Goal: Information Seeking & Learning: Learn about a topic

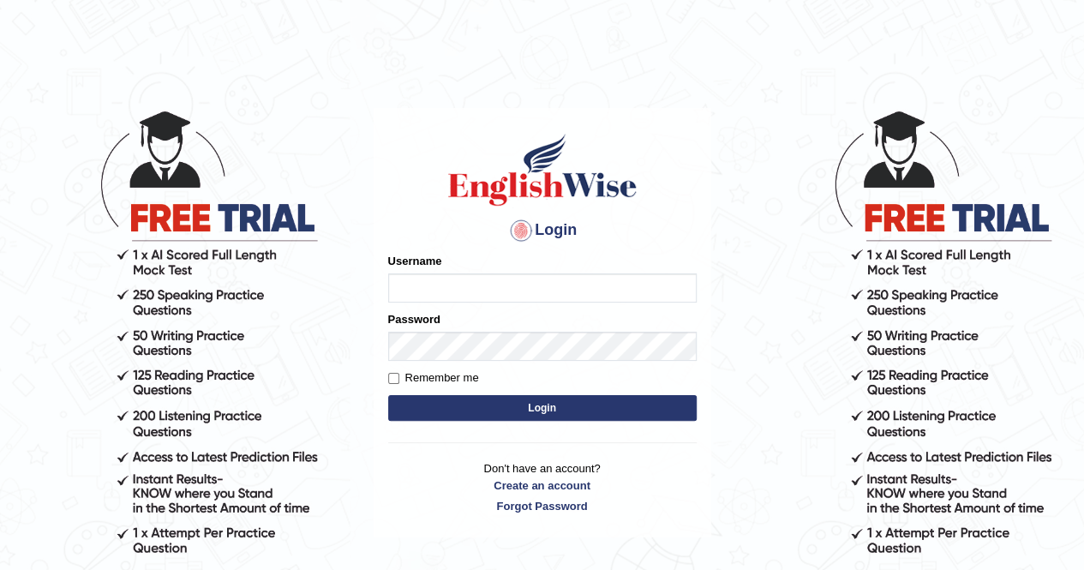
type input "Nomz1986"
click at [547, 403] on button "Login" at bounding box center [542, 408] width 309 height 26
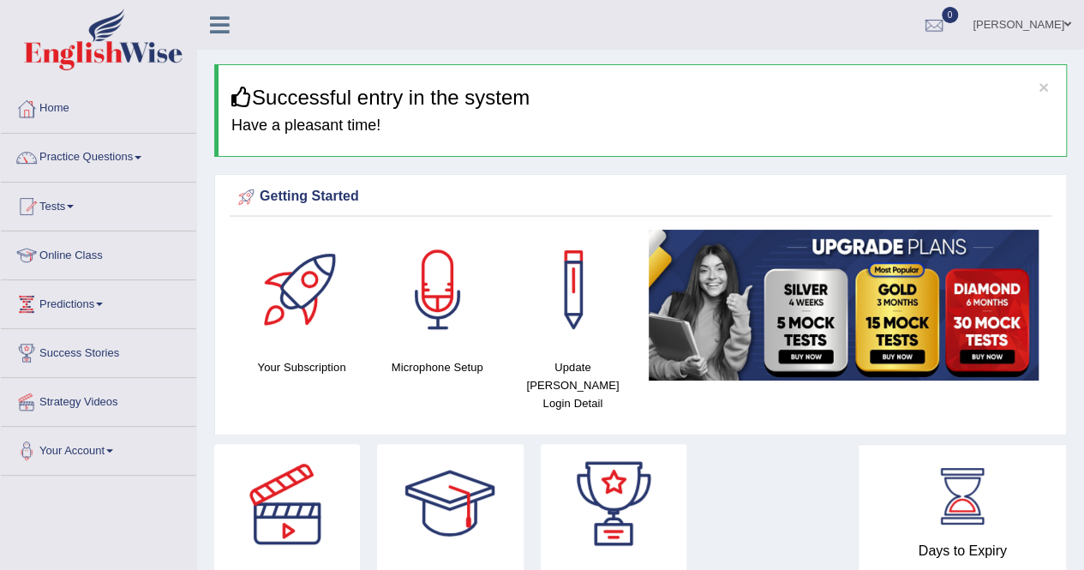
click at [144, 159] on link "Practice Questions" at bounding box center [98, 155] width 195 height 43
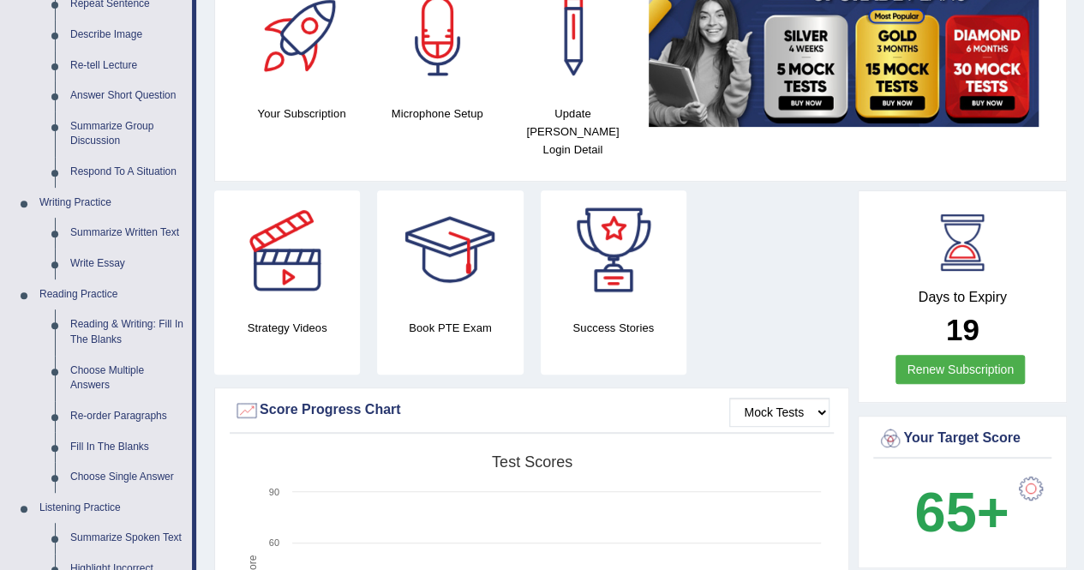
scroll to position [274, 0]
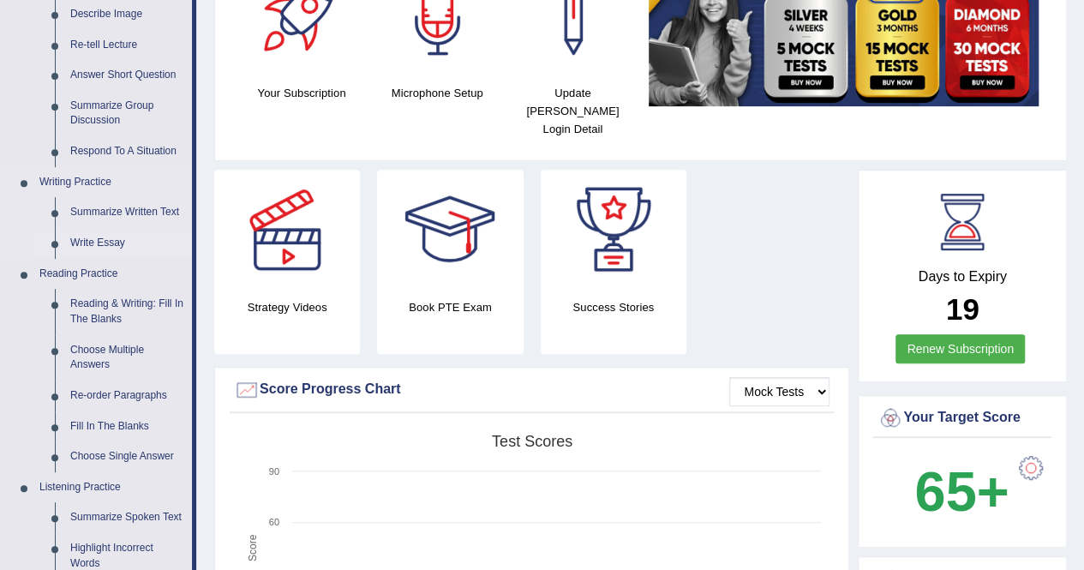
click at [117, 242] on link "Write Essay" at bounding box center [127, 243] width 129 height 31
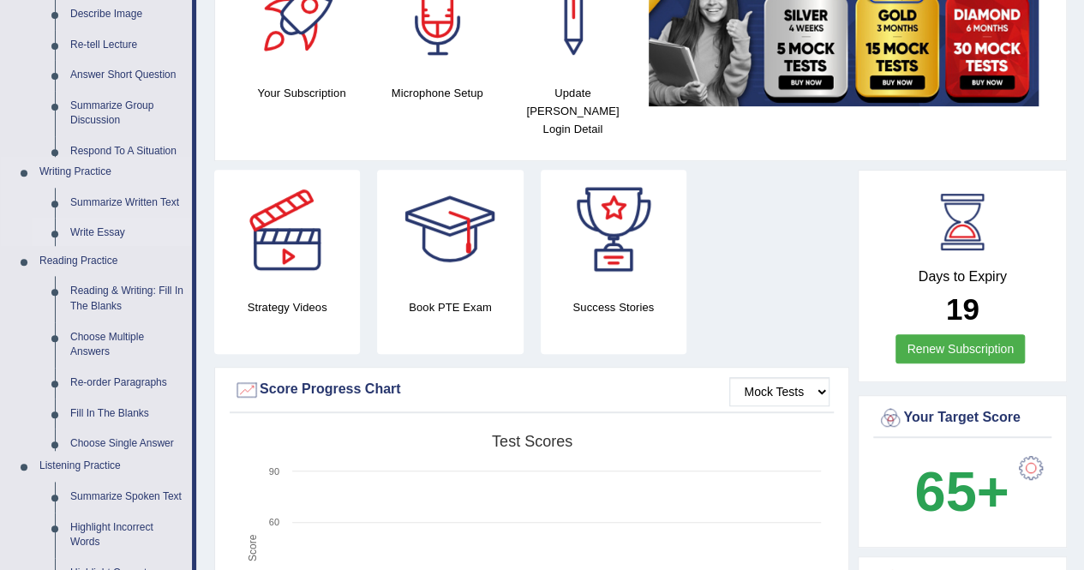
click at [117, 242] on ul "Speaking Practice Read Aloud Repeat Sentence Describe Image Re-tell Lecture Ans…" at bounding box center [96, 343] width 191 height 872
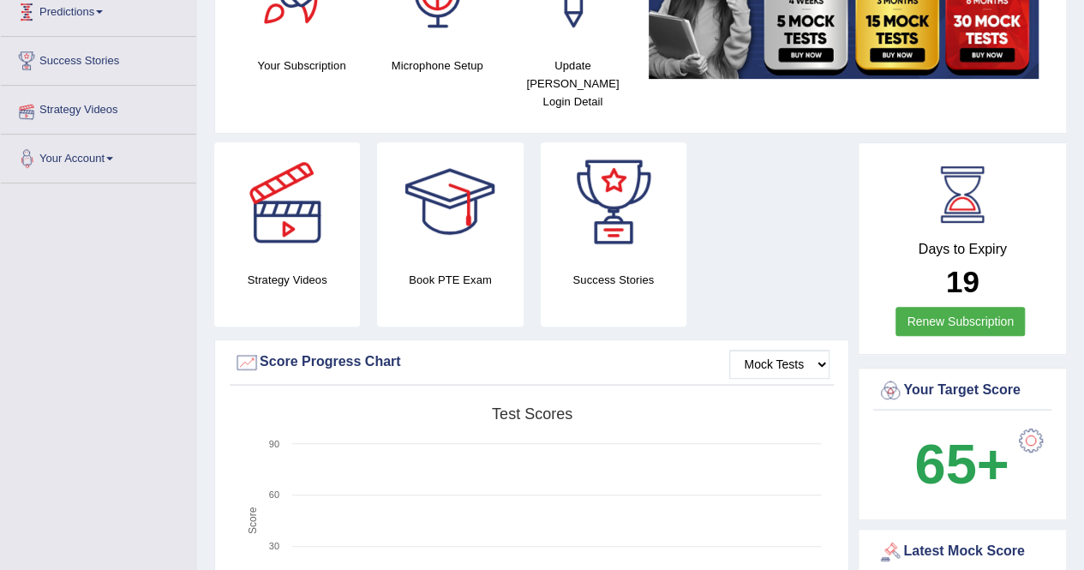
scroll to position [375, 0]
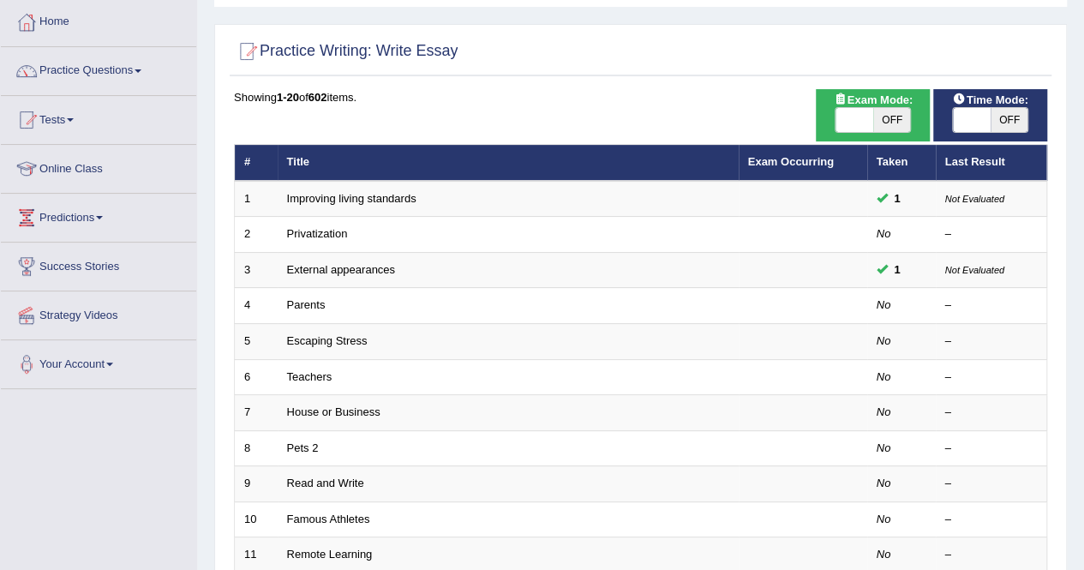
scroll to position [103, 0]
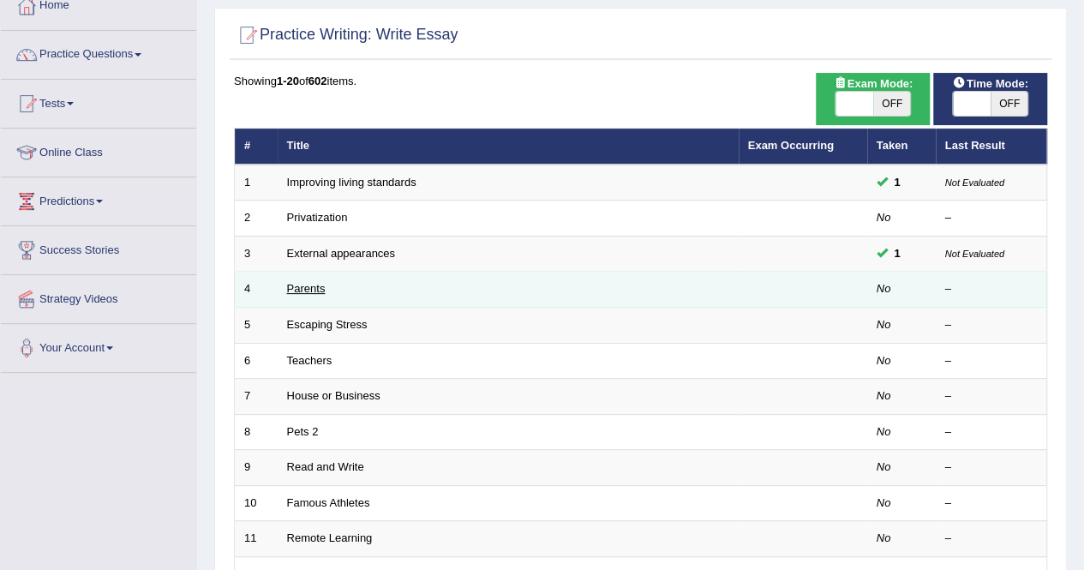
click at [306, 285] on link "Parents" at bounding box center [306, 288] width 39 height 13
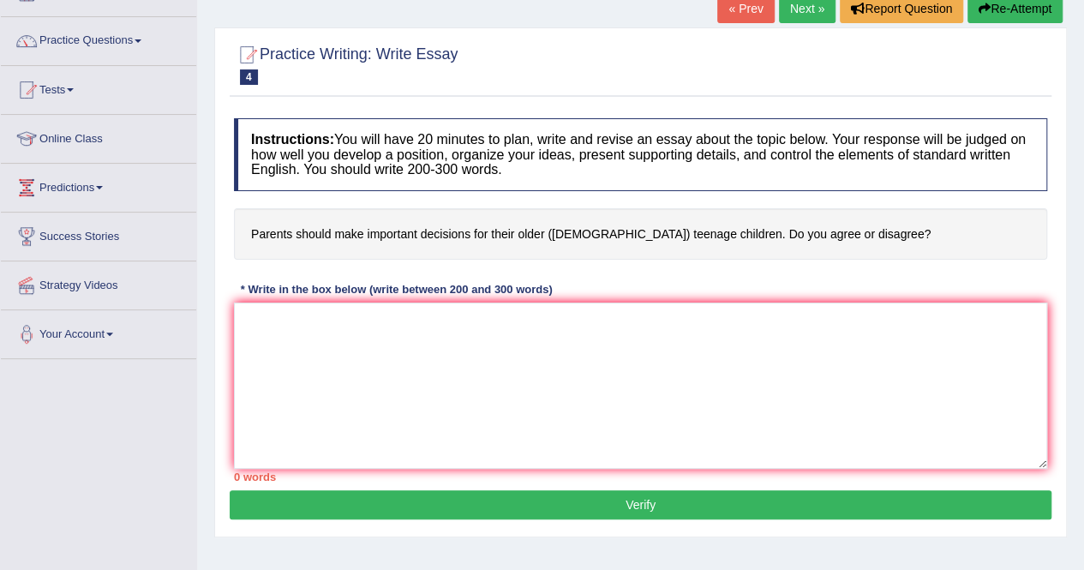
scroll to position [137, 0]
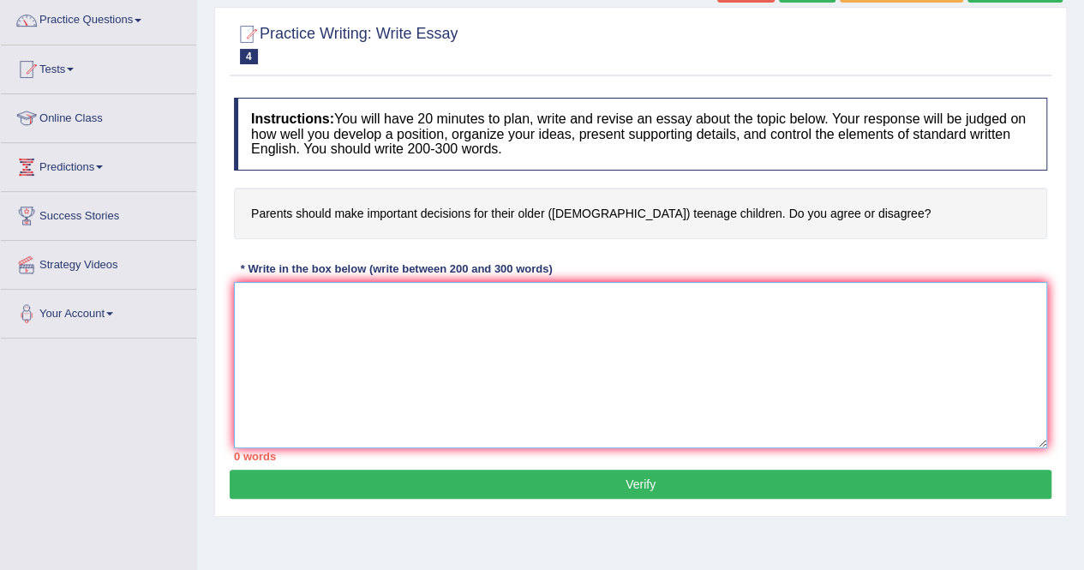
click at [254, 292] on textarea at bounding box center [640, 365] width 813 height 166
click at [916, 308] on textarea "Children are the building blocks of the family. It is said that parents should …" at bounding box center [640, 365] width 813 height 166
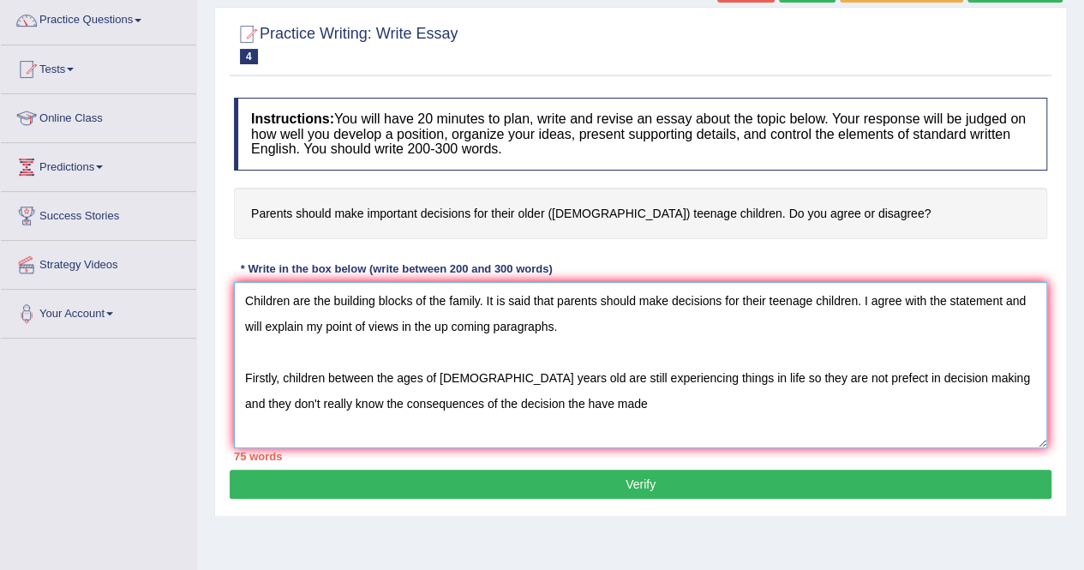
click at [504, 403] on textarea "Children are the building blocks of the family. It is said that parents should …" at bounding box center [640, 365] width 813 height 166
click at [578, 403] on textarea "Children are the building blocks of the family. It is said that parents should …" at bounding box center [640, 365] width 813 height 166
click at [590, 405] on textarea "Children are the building blocks of the family. It is said that parents should …" at bounding box center [640, 365] width 813 height 166
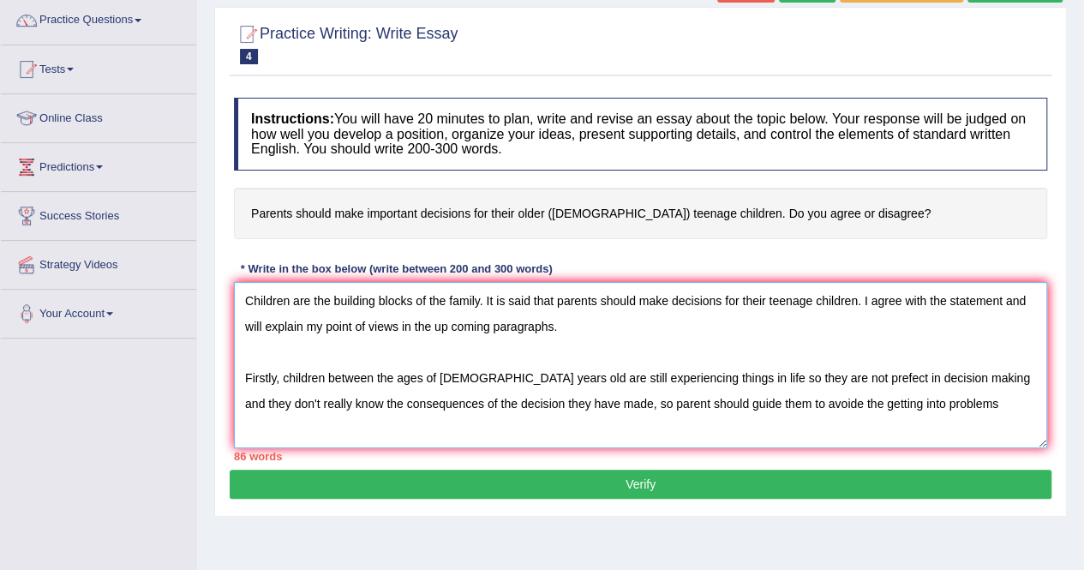
click at [669, 403] on textarea "Children are the building blocks of the family. It is said that parents should …" at bounding box center [640, 365] width 813 height 166
click at [897, 399] on textarea "Children are the building blocks of the family. It is said that parents should …" at bounding box center [640, 365] width 813 height 166
click at [913, 404] on textarea "Children are the building blocks of the family. It is said that parents should …" at bounding box center [640, 365] width 813 height 166
click at [699, 402] on textarea "Children are the building blocks of the family. It is said that parents should …" at bounding box center [640, 365] width 813 height 166
click at [797, 400] on textarea "Children are the building blocks of the family. It is said that parents should …" at bounding box center [640, 365] width 813 height 166
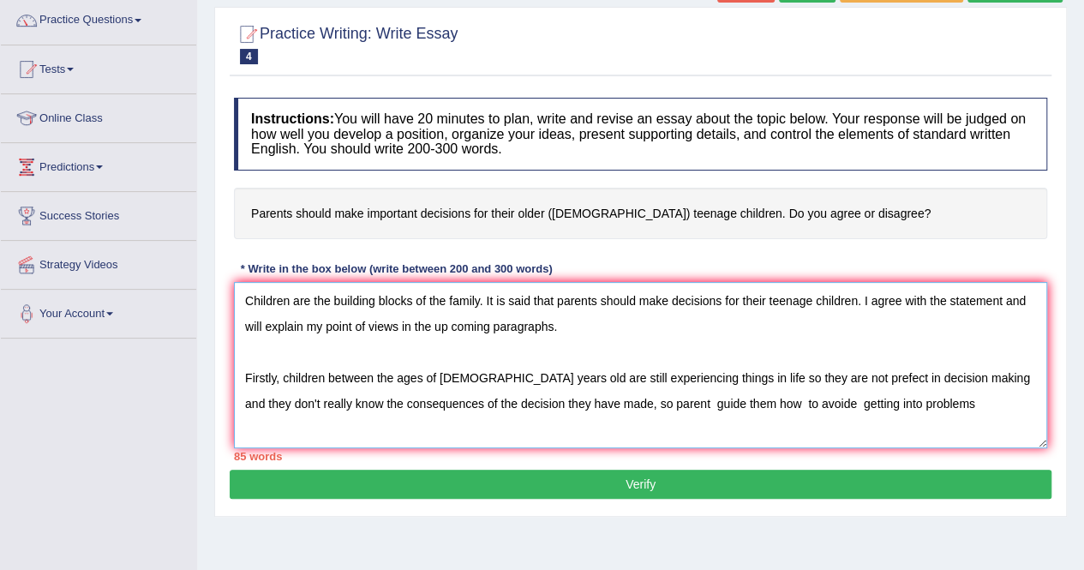
click at [845, 400] on textarea "Children are the building blocks of the family. It is said that parents should …" at bounding box center [640, 365] width 813 height 166
click at [921, 406] on textarea "Children are the building blocks of the family. It is said that parents should …" at bounding box center [640, 365] width 813 height 166
click at [361, 424] on textarea "Children are the building blocks of the family. It is said that parents should …" at bounding box center [640, 365] width 813 height 166
click at [261, 434] on textarea "Children are the building blocks of the family. It is said that parents should …" at bounding box center [640, 365] width 813 height 166
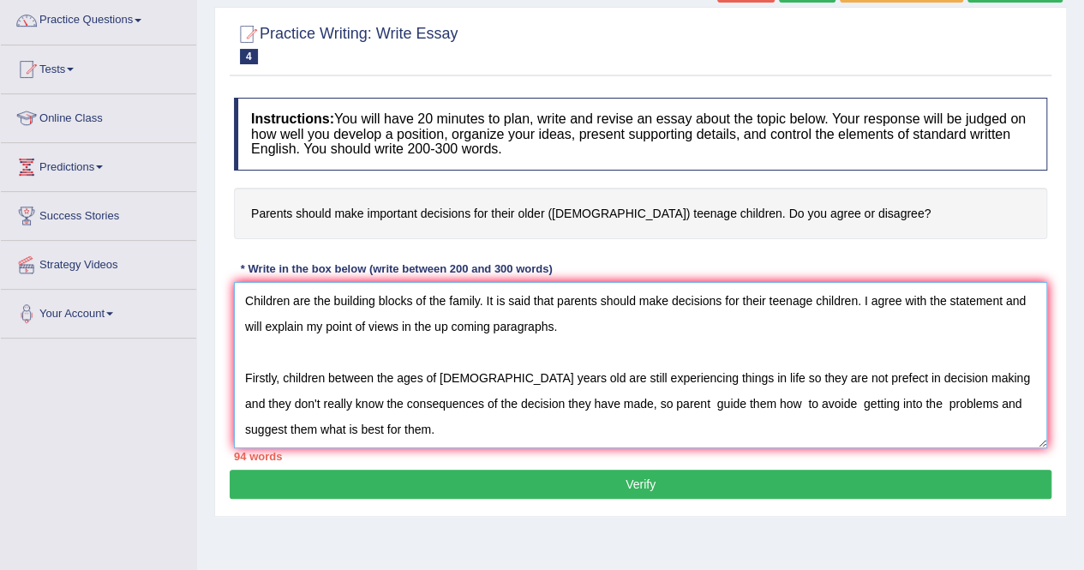
type textarea "Children are the building blocks of the family. It is said that parents should …"
click at [276, 424] on textarea "Children are the building blocks of the family. It is said that parents should …" at bounding box center [640, 365] width 813 height 166
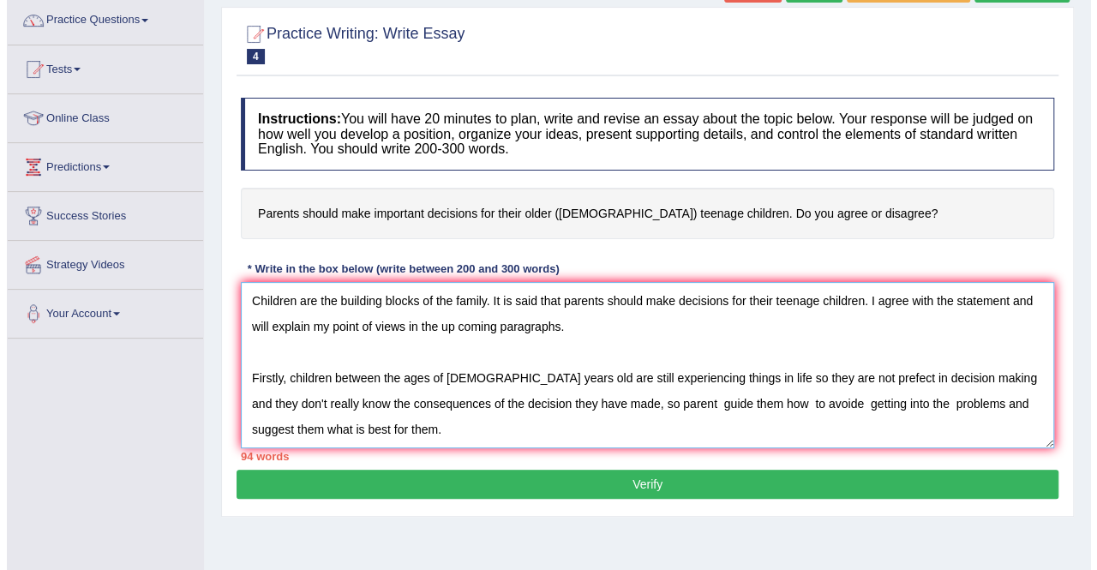
scroll to position [51, 0]
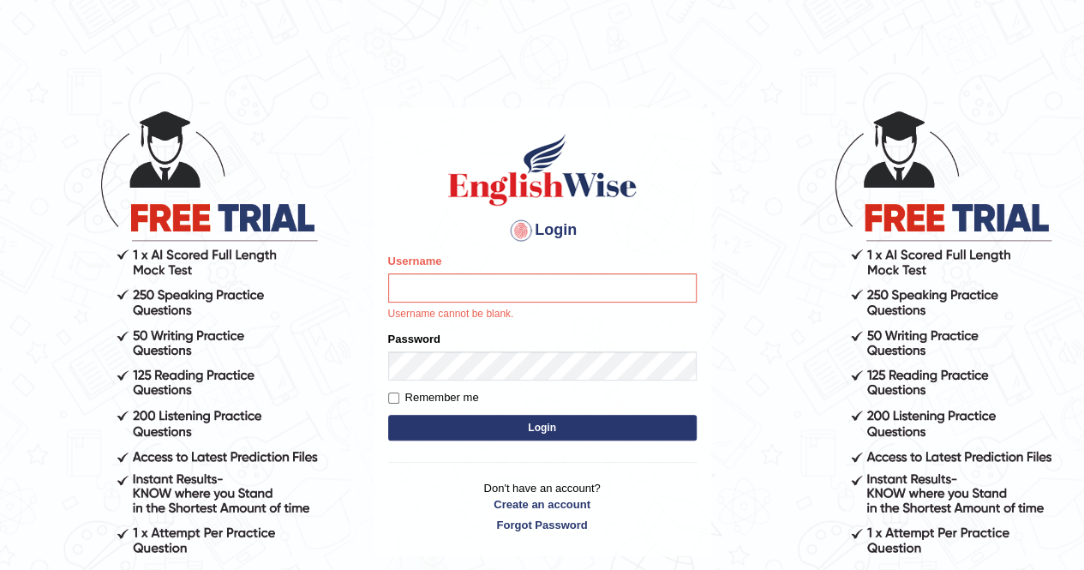
click at [638, 116] on div "Login Please fix the following errors: Username Username cannot be blank. Passw…" at bounding box center [543, 332] width 338 height 448
click at [741, 369] on body "Login Please fix the following errors: Username Username cannot be blank. Passw…" at bounding box center [542, 339] width 1084 height 570
click at [732, 447] on body "Login Please fix the following errors: Username Username cannot be blank. Passw…" at bounding box center [542, 339] width 1084 height 570
click at [743, 488] on body "Login Please fix the following errors: Username Username cannot be blank. Passw…" at bounding box center [542, 339] width 1084 height 570
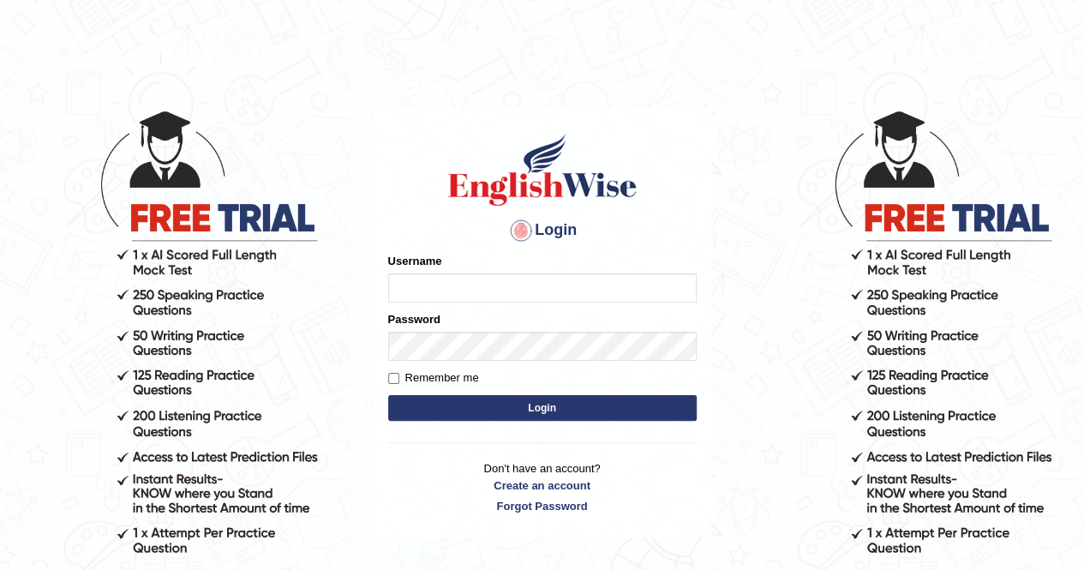
type input "Nomz1986"
click at [542, 411] on button "Login" at bounding box center [542, 408] width 309 height 26
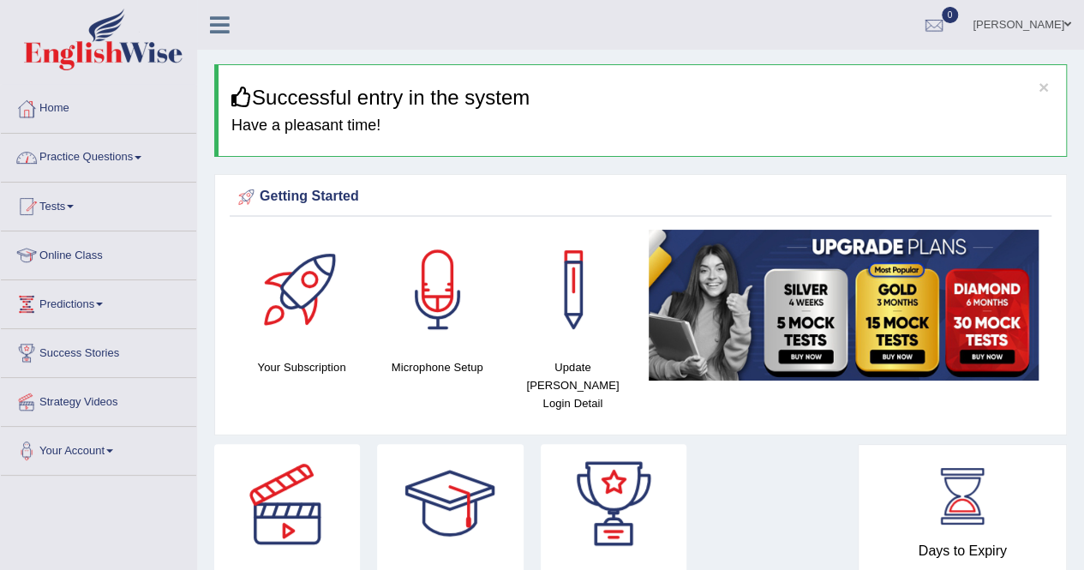
click at [141, 157] on span at bounding box center [138, 157] width 7 height 3
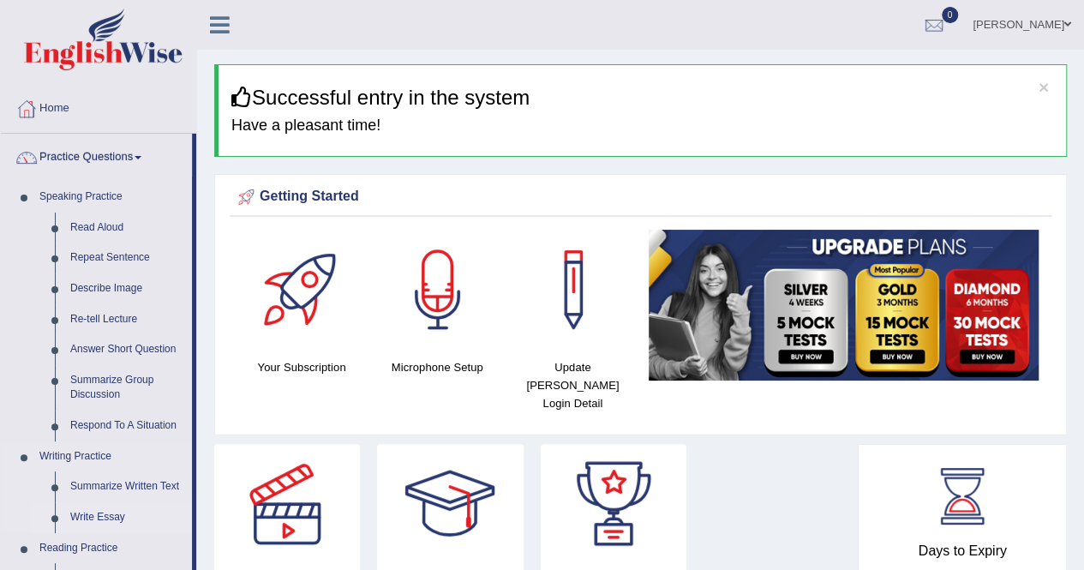
click at [129, 516] on link "Write Essay" at bounding box center [127, 517] width 129 height 31
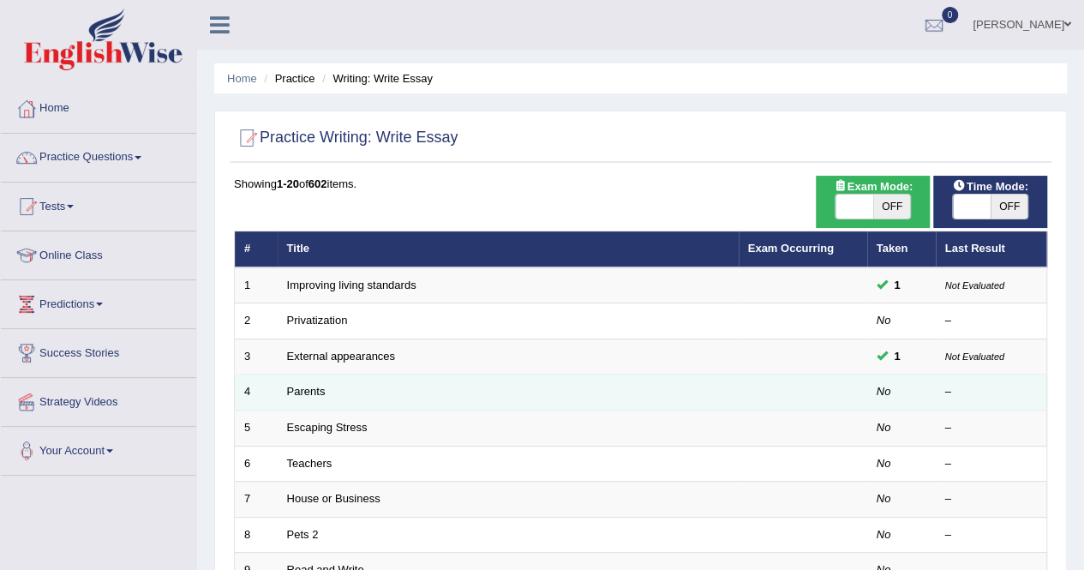
click at [363, 392] on td "Parents" at bounding box center [508, 393] width 461 height 36
click at [312, 387] on link "Parents" at bounding box center [306, 391] width 39 height 13
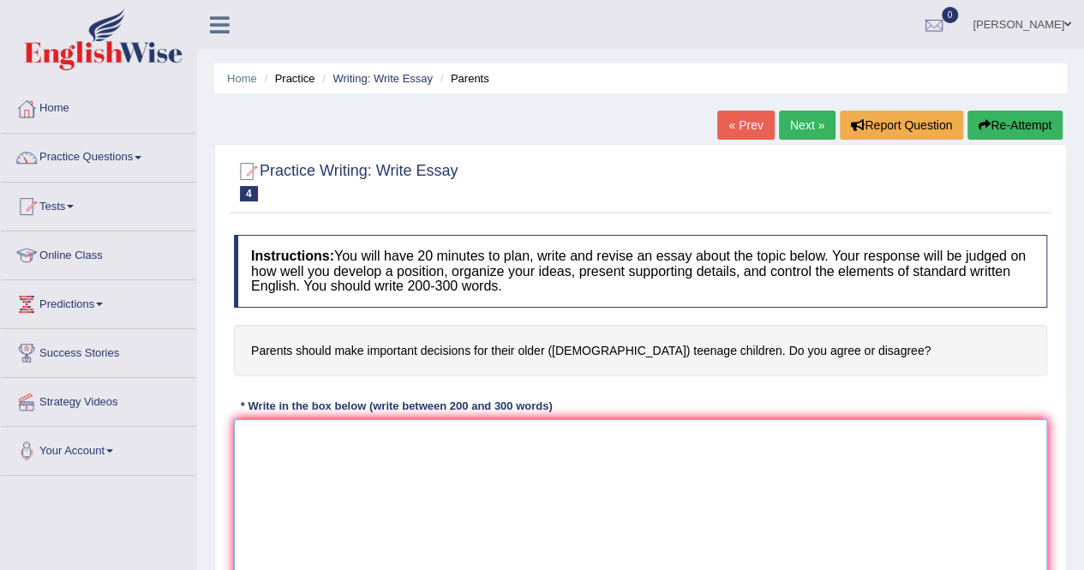
click at [297, 452] on textarea at bounding box center [640, 502] width 813 height 166
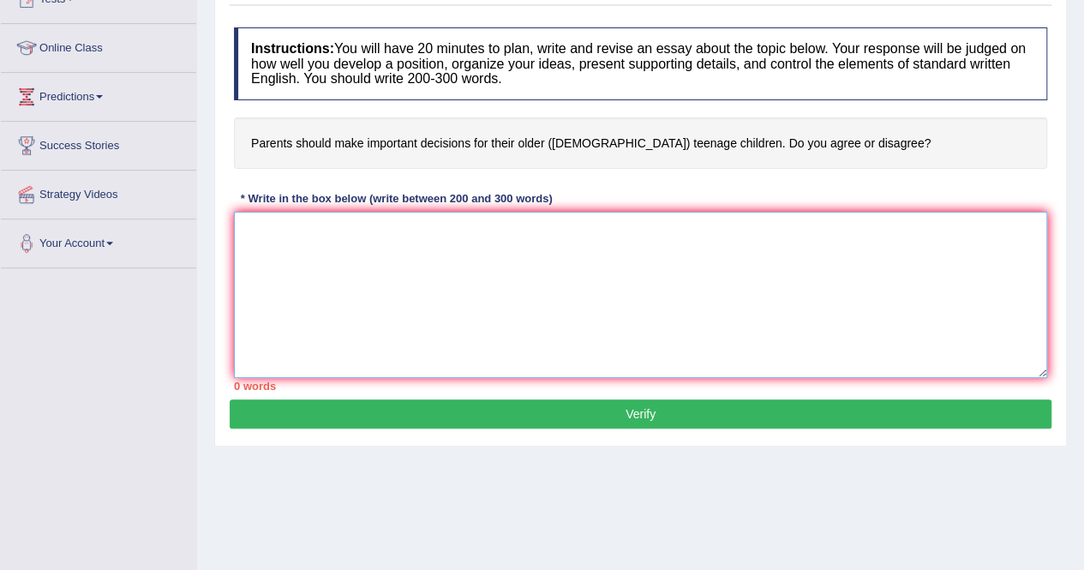
scroll to position [240, 0]
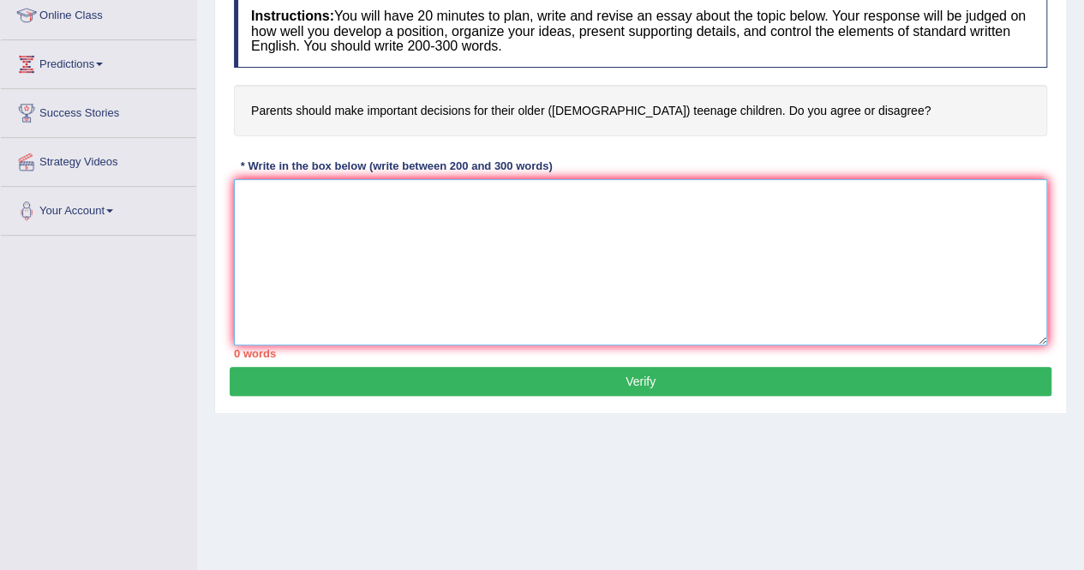
click at [277, 205] on textarea at bounding box center [640, 262] width 813 height 166
